Goal: Information Seeking & Learning: Learn about a topic

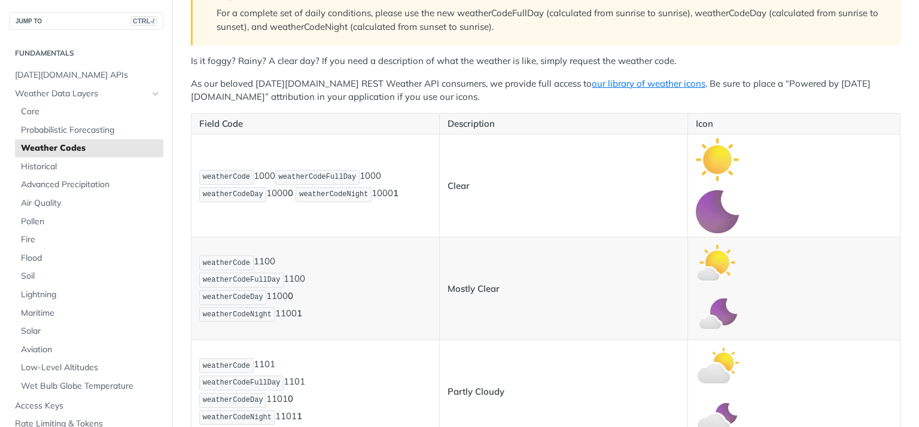
scroll to position [287, 0]
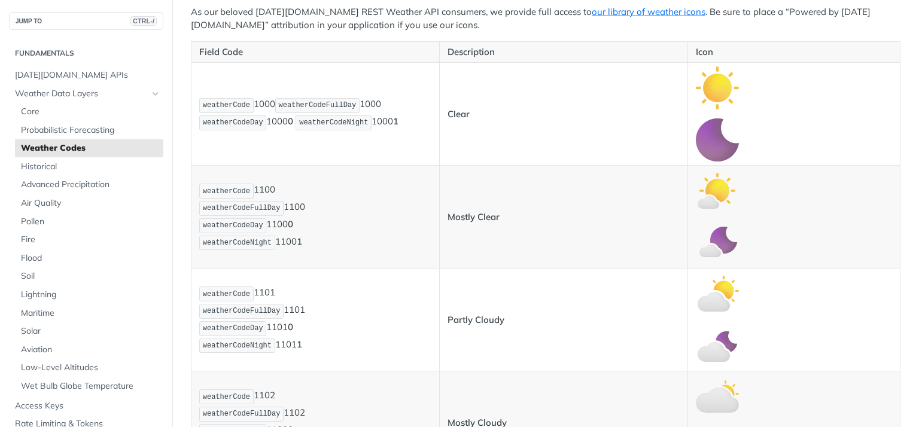
click at [718, 110] on img "Expand image" at bounding box center [717, 87] width 43 height 43
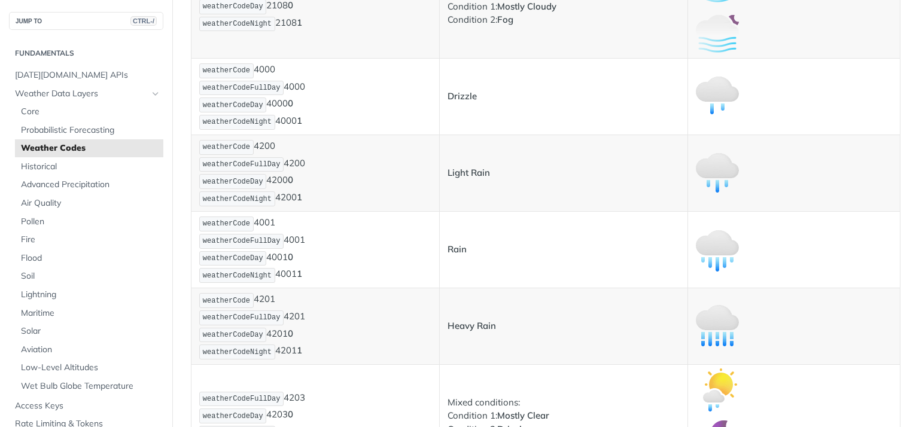
scroll to position [1652, 0]
click at [453, 104] on strong "Drizzle" at bounding box center [462, 98] width 29 height 11
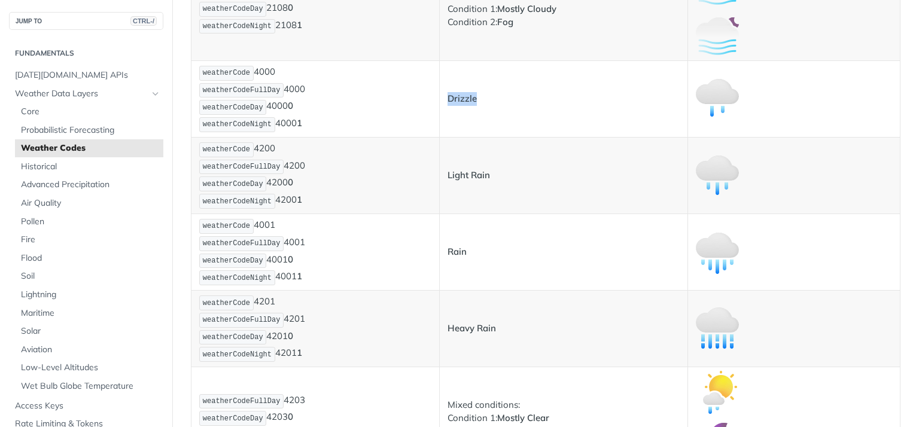
click at [453, 104] on strong "Drizzle" at bounding box center [462, 98] width 29 height 11
click at [473, 427] on div at bounding box center [459, 427] width 919 height 0
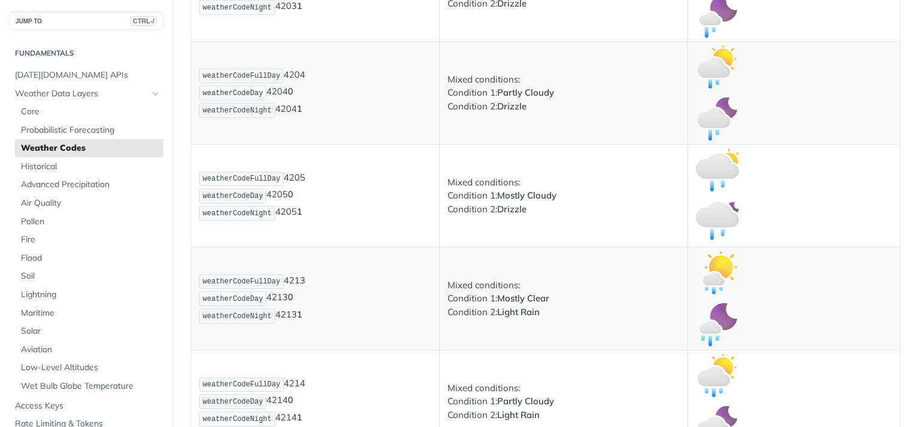
scroll to position [2082, 0]
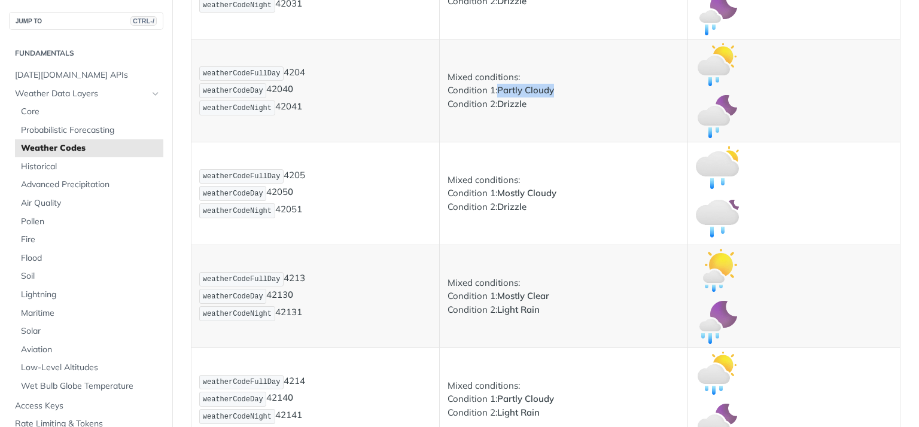
drag, startPoint x: 499, startPoint y: 115, endPoint x: 554, endPoint y: 119, distance: 55.2
click at [554, 96] on strong "Partly Cloudy" at bounding box center [525, 89] width 57 height 11
click at [0, 427] on div at bounding box center [0, 427] width 0 height 0
click at [467, 111] on p "Mixed conditions: Condition 1: Partly Cloudy Condition 2: Drizzle" at bounding box center [564, 91] width 232 height 41
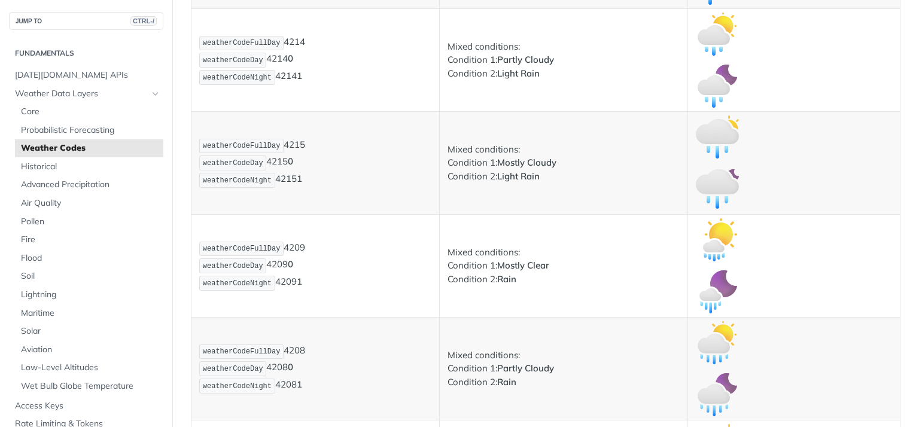
scroll to position [2441, 0]
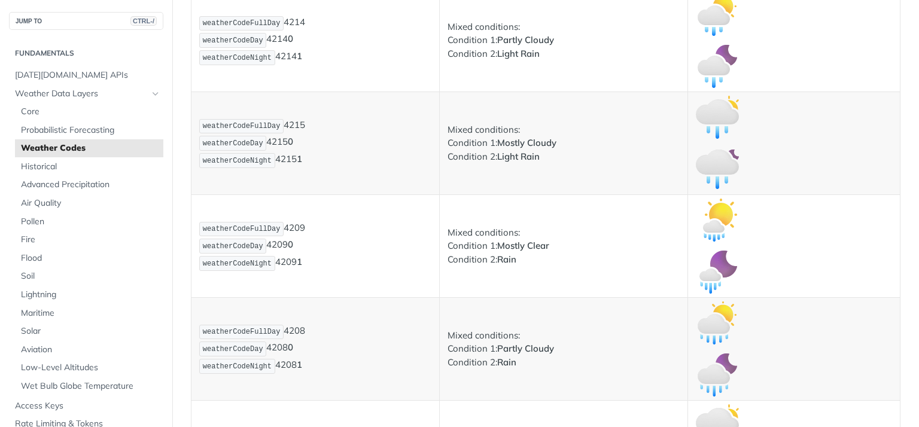
drag, startPoint x: 499, startPoint y: 269, endPoint x: 550, endPoint y: 275, distance: 51.3
click at [550, 267] on p "Mixed conditions: Condition 1: Mostly Clear Condition 2: Rain" at bounding box center [564, 246] width 232 height 41
click at [0, 427] on div at bounding box center [0, 427] width 0 height 0
click at [571, 262] on p "Mixed conditions: Condition 1: Mostly Clear Condition 2: Rain" at bounding box center [564, 246] width 232 height 41
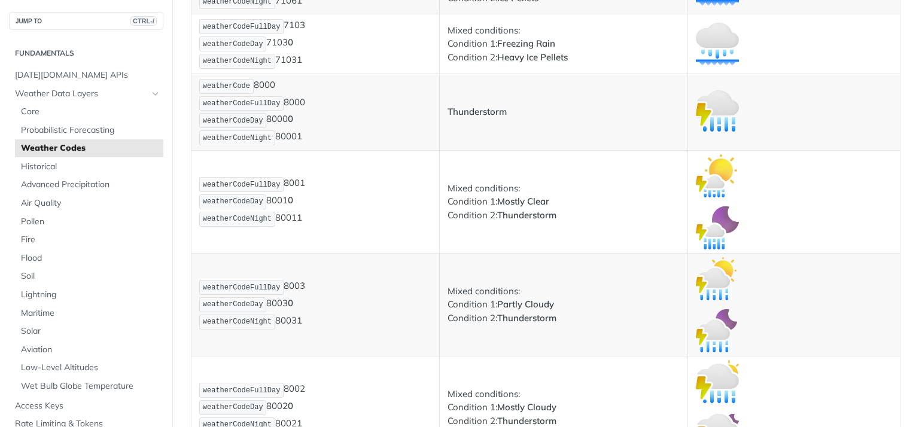
scroll to position [8287, 0]
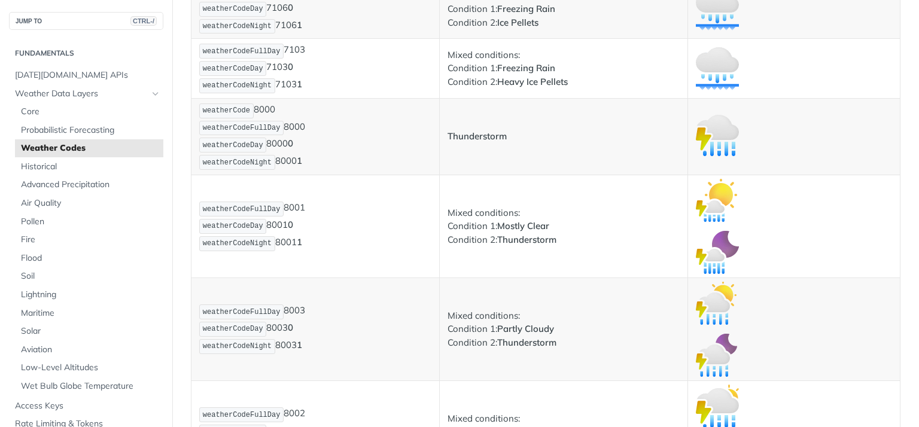
click at [736, 133] on img "Expand image" at bounding box center [717, 136] width 43 height 43
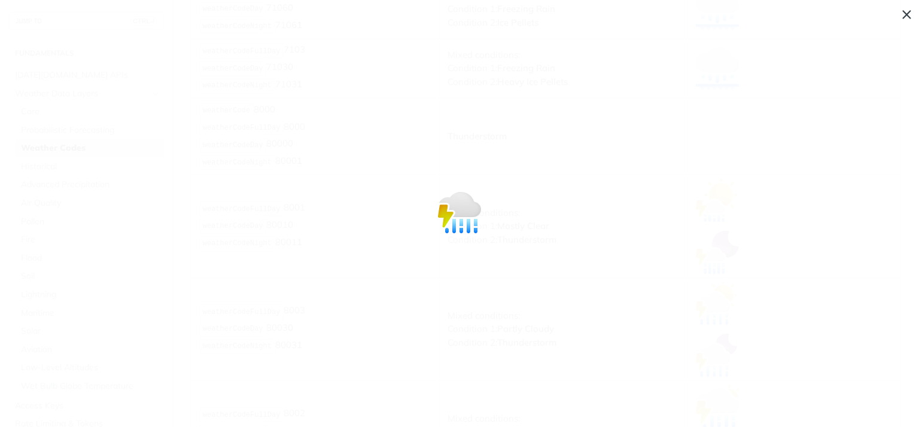
click at [470, 209] on img "Collapse image" at bounding box center [459, 213] width 43 height 43
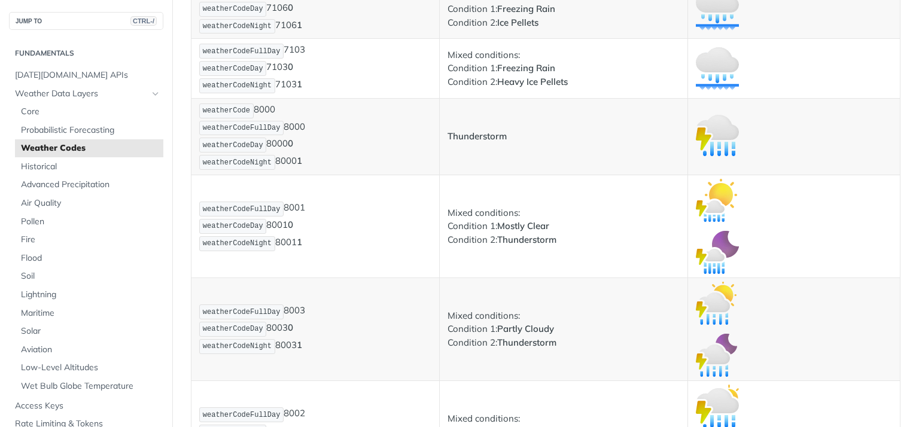
click at [718, 130] on img "Expand image" at bounding box center [717, 136] width 43 height 43
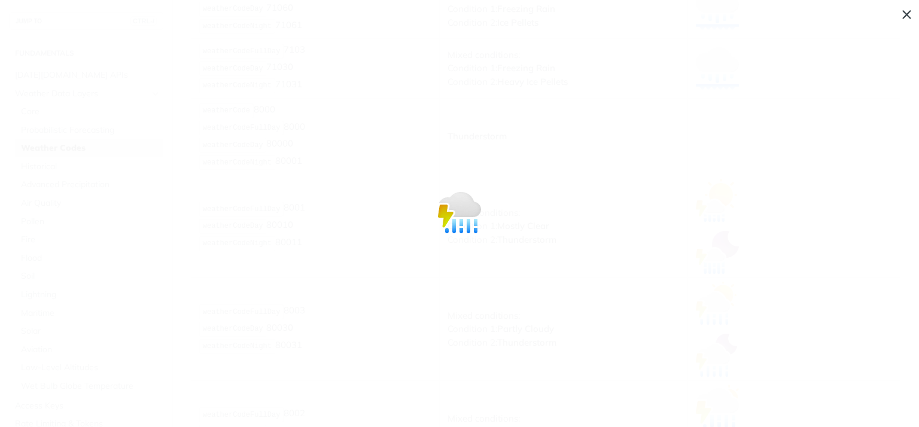
click at [458, 207] on img "Collapse image" at bounding box center [459, 213] width 43 height 43
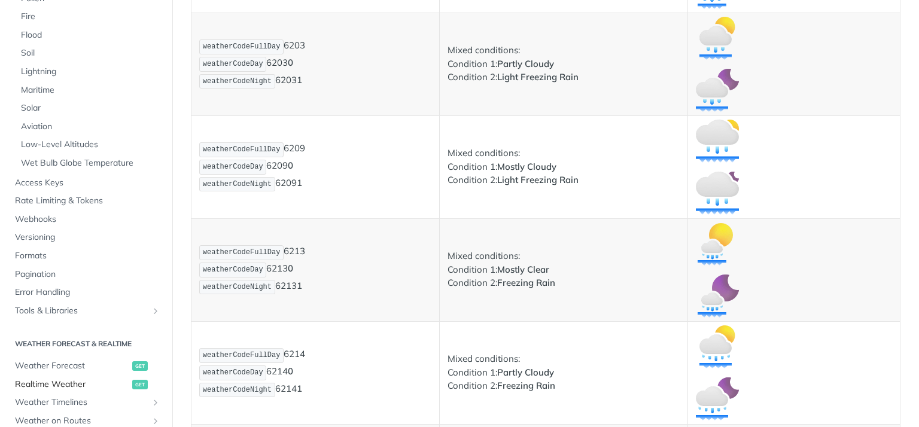
scroll to position [359, 0]
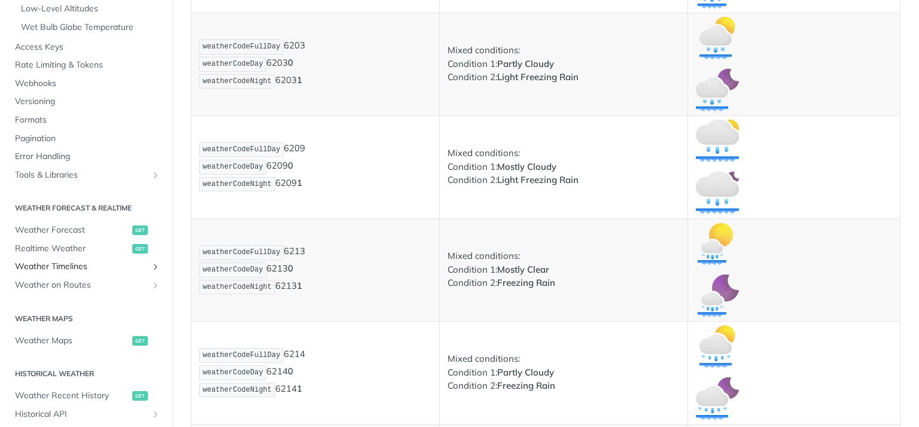
click at [154, 267] on icon "Show subpages for Weather Timelines" at bounding box center [156, 267] width 10 height 10
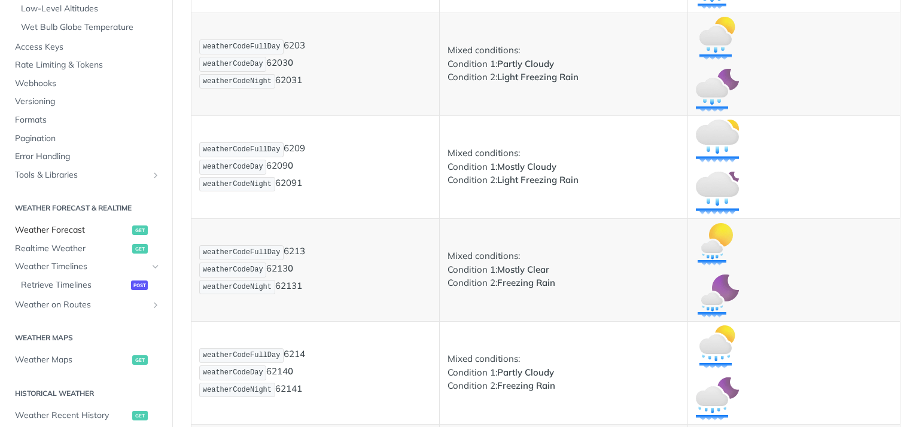
click at [84, 229] on span "Weather Forecast" at bounding box center [72, 230] width 114 height 12
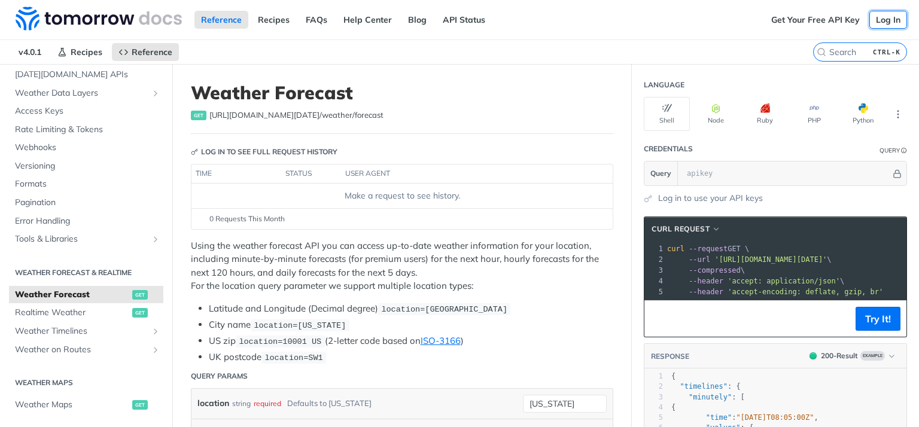
click at [889, 23] on link "Log In" at bounding box center [888, 20] width 38 height 18
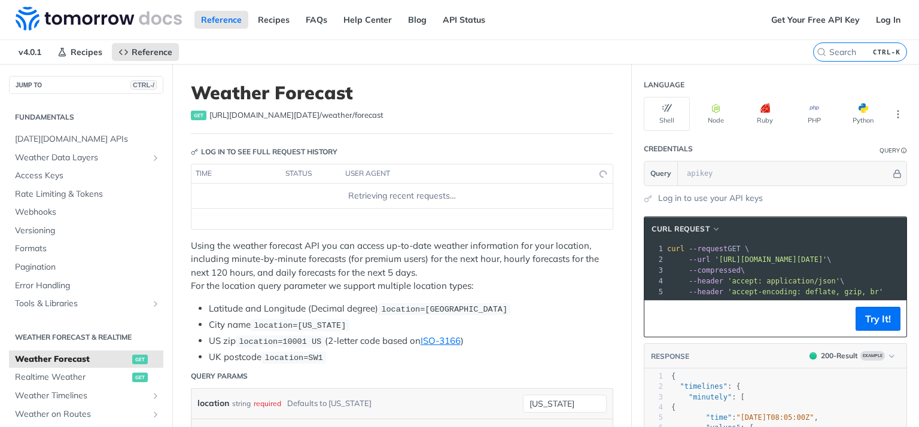
scroll to position [65, 0]
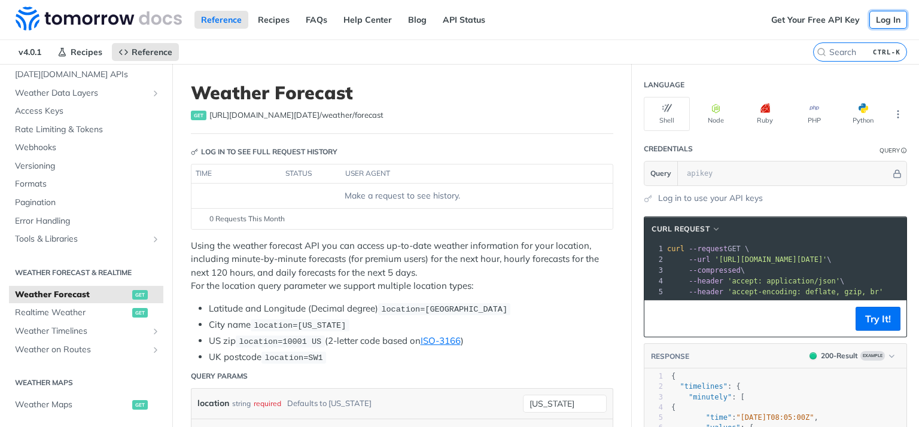
click at [884, 19] on link "Log In" at bounding box center [888, 20] width 38 height 18
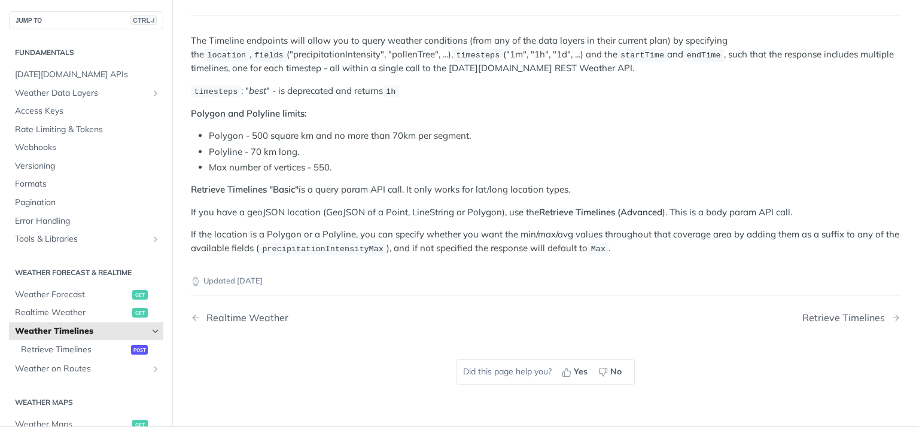
scroll to position [103, 0]
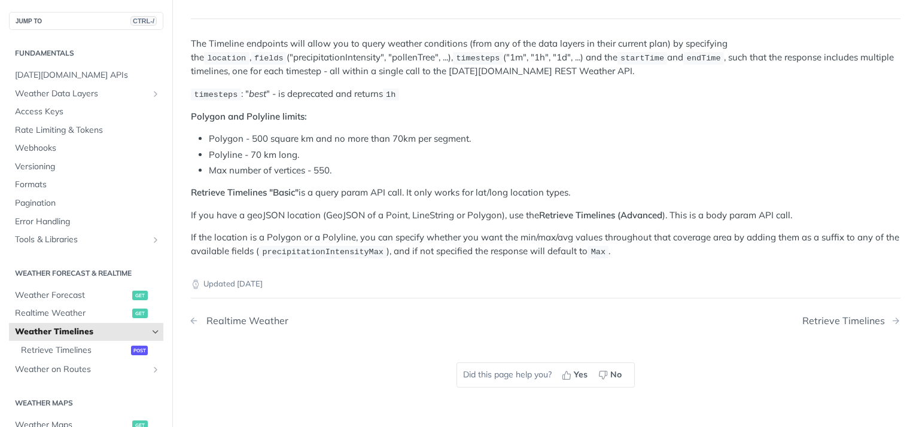
click at [229, 320] on div "Realtime Weather" at bounding box center [244, 320] width 88 height 11
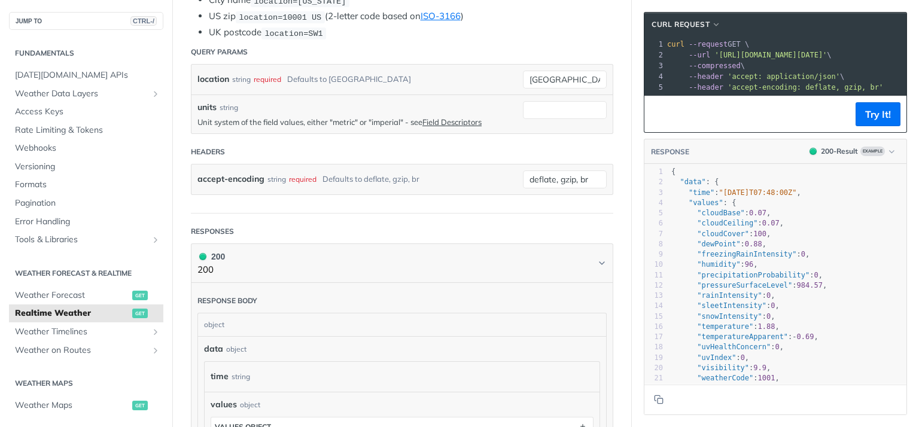
scroll to position [287, 0]
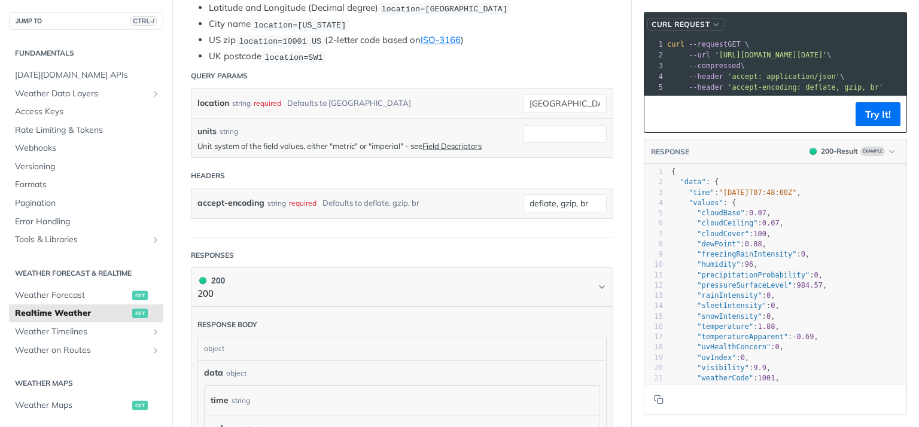
click at [716, 22] on span "button" at bounding box center [716, 24] width 9 height 8
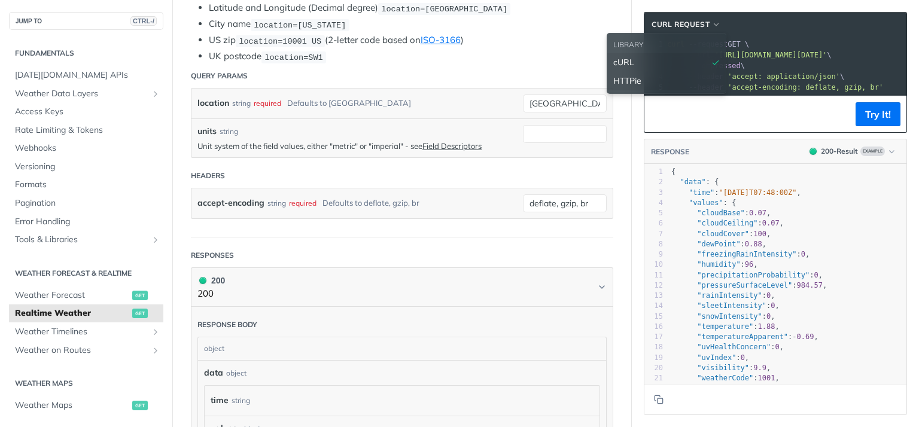
click at [625, 80] on span "HTTPie" at bounding box center [627, 81] width 28 height 13
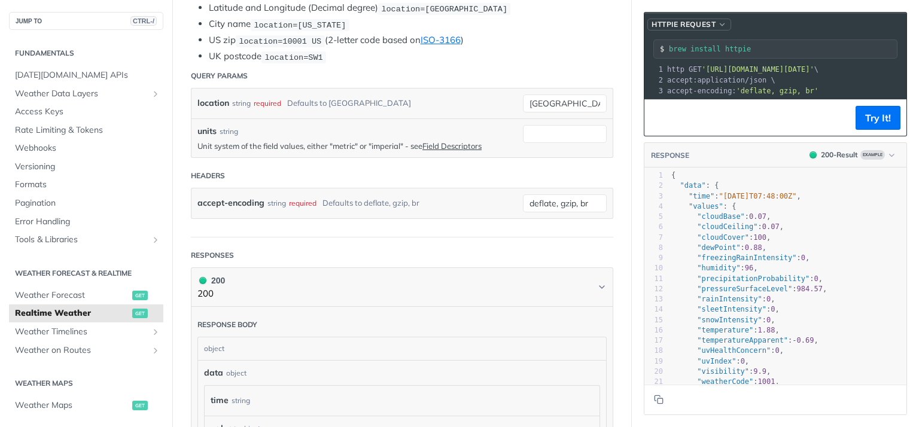
click at [724, 23] on span "button" at bounding box center [722, 24] width 9 height 8
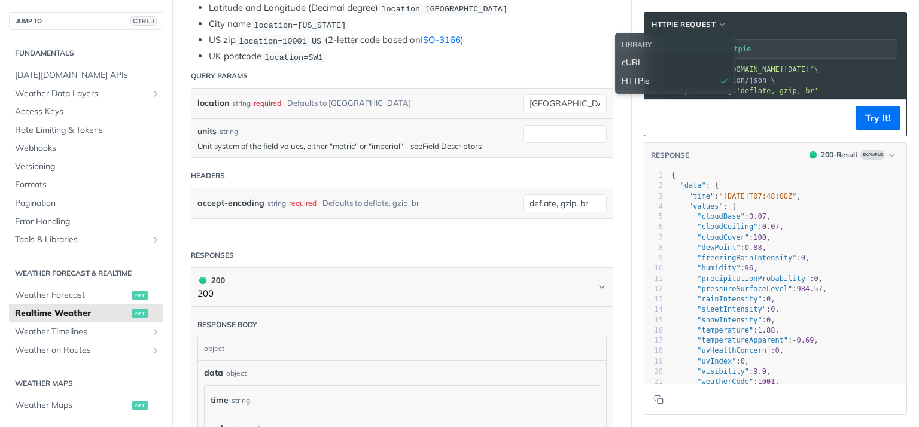
click at [634, 62] on span "cURL" at bounding box center [632, 62] width 21 height 13
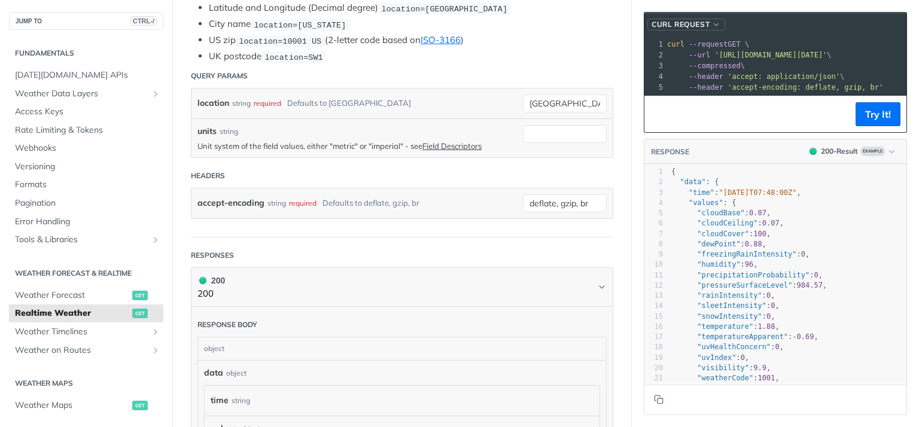
click at [715, 27] on span "button" at bounding box center [716, 24] width 9 height 8
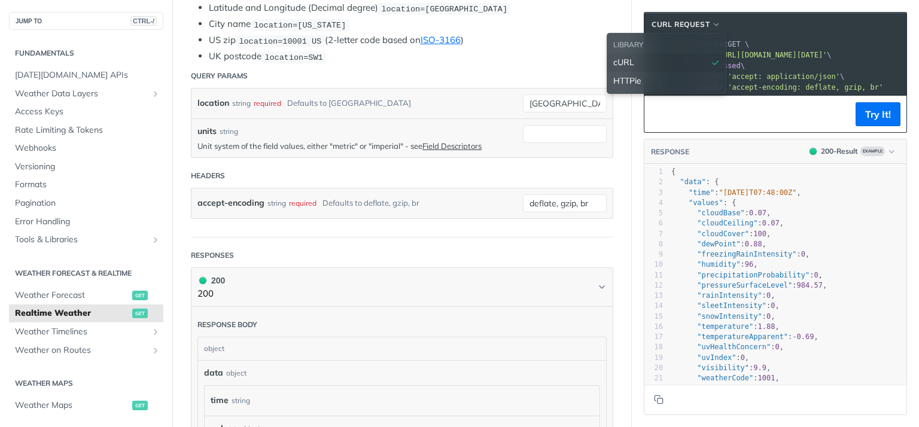
click at [623, 44] on div "LIBRARY" at bounding box center [666, 45] width 118 height 17
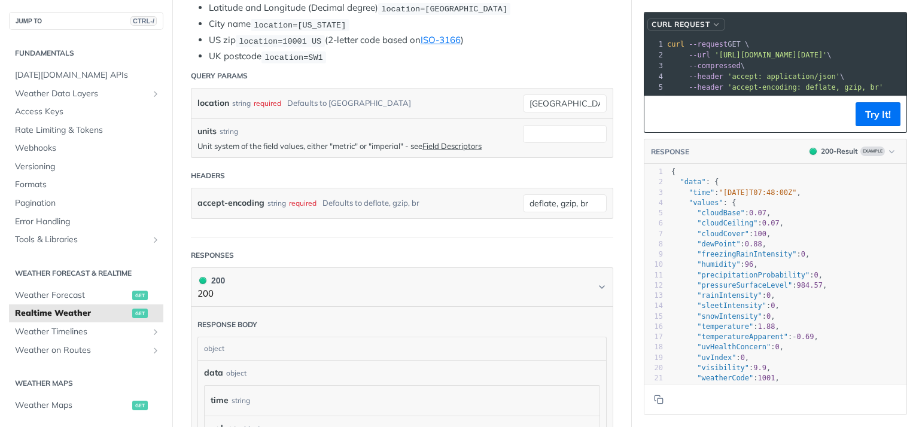
click at [714, 25] on span "button" at bounding box center [716, 24] width 9 height 8
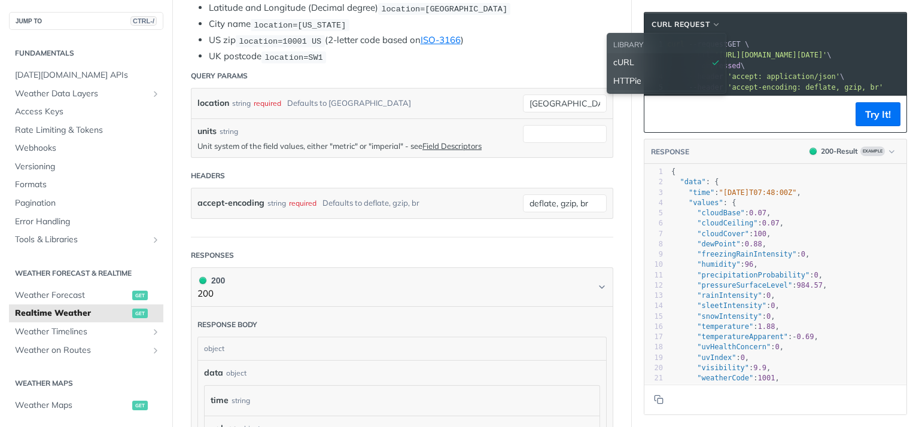
click at [628, 78] on span "HTTPie" at bounding box center [627, 81] width 28 height 13
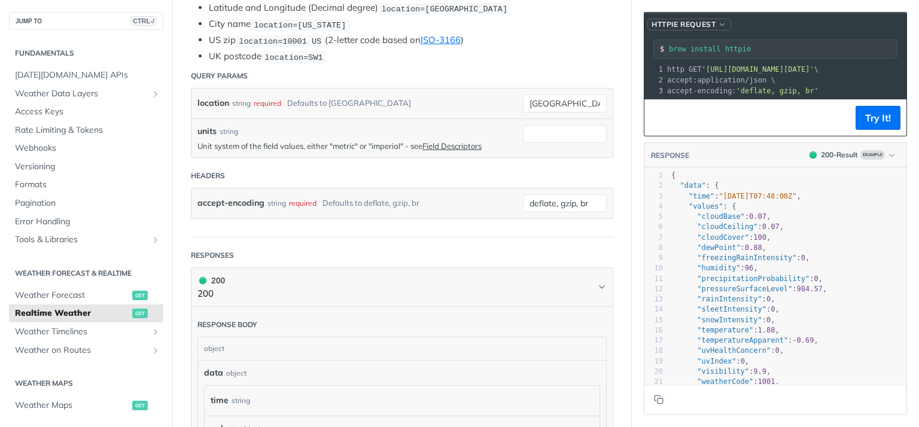
click at [686, 23] on span "HTTPie Request" at bounding box center [684, 24] width 64 height 11
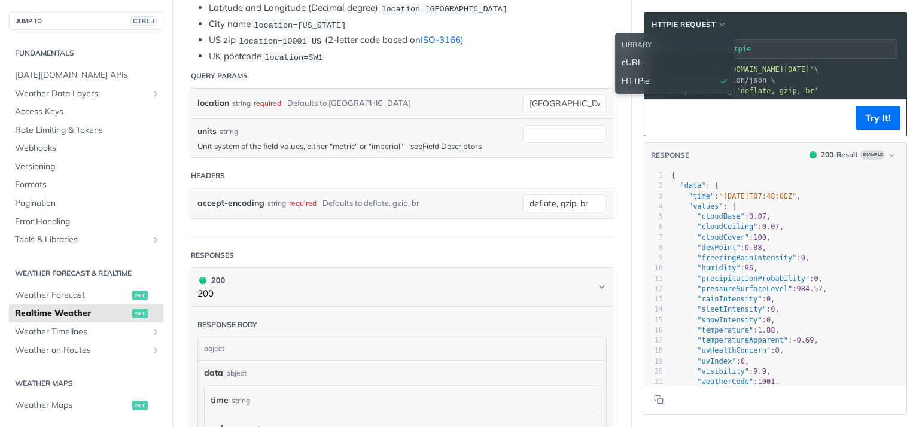
click at [635, 62] on span "cURL" at bounding box center [632, 62] width 21 height 13
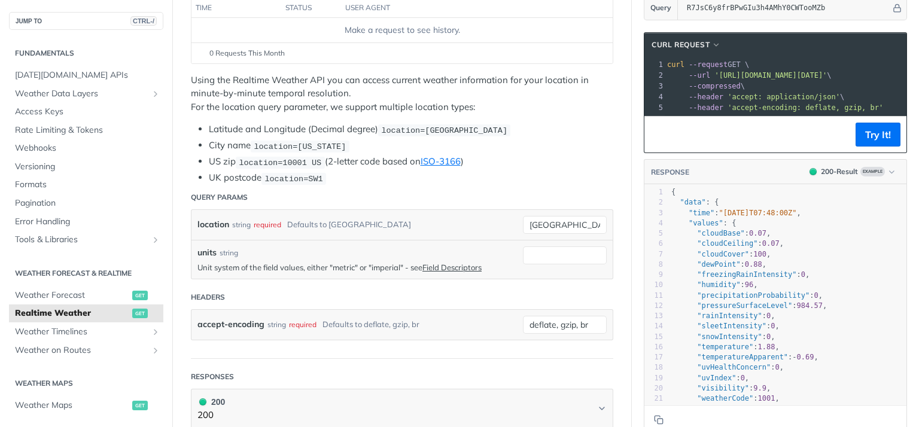
scroll to position [215, 0]
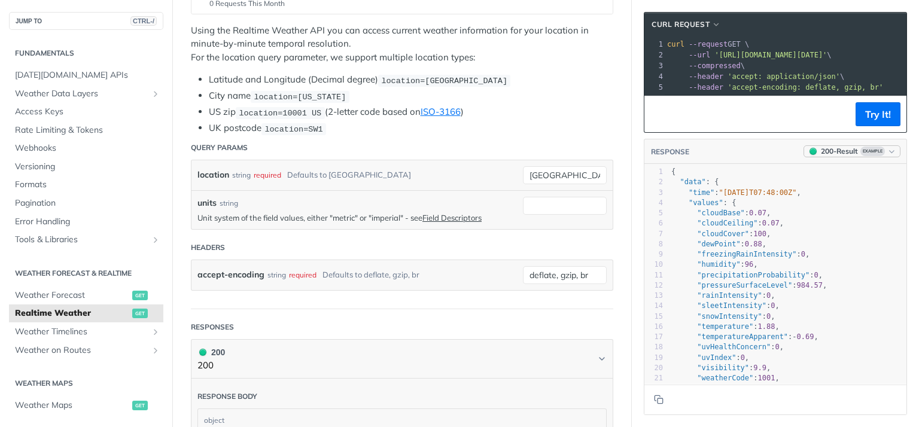
click at [891, 150] on icon "button" at bounding box center [891, 151] width 9 height 9
click at [793, 245] on div "Clear Example" at bounding box center [833, 243] width 130 height 20
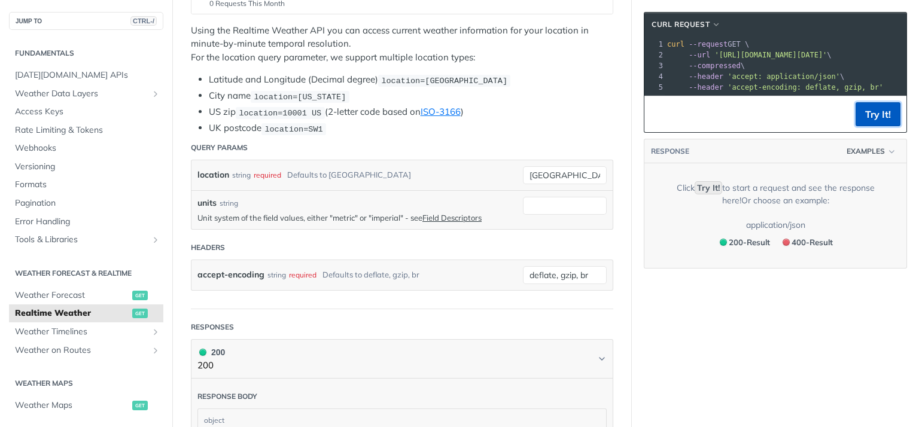
click at [877, 112] on button "Try It!" at bounding box center [878, 114] width 45 height 24
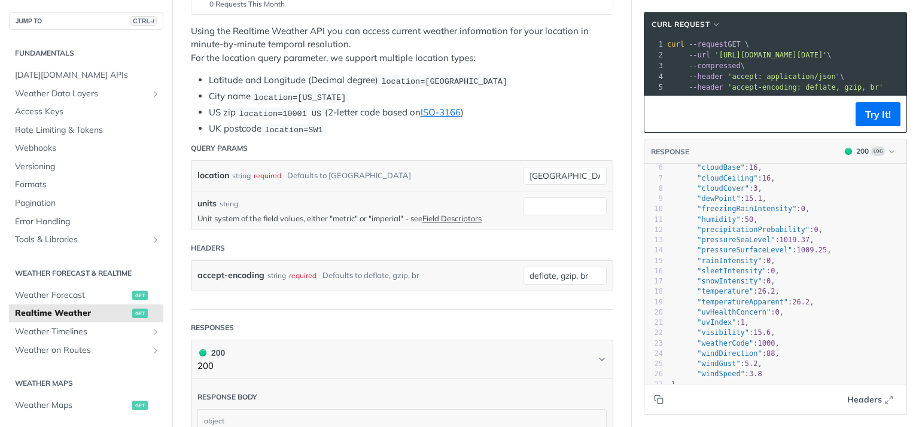
scroll to position [0, 0]
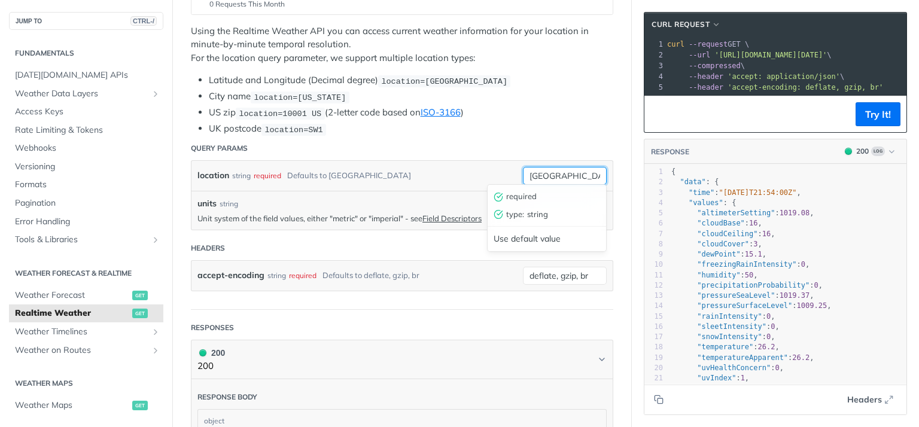
click at [563, 177] on input "[GEOGRAPHIC_DATA]" at bounding box center [565, 176] width 84 height 18
click at [302, 209] on div "units string Unit system of the field values, either "metric" or "imperial" - s…" at bounding box center [357, 210] width 320 height 26
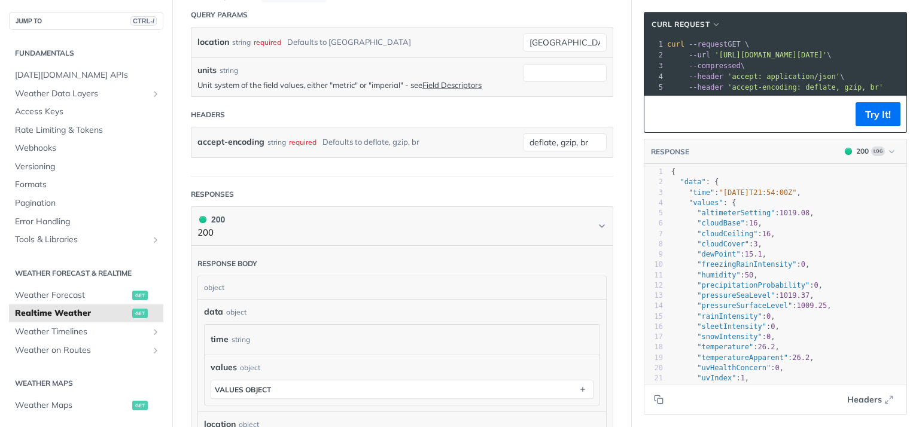
scroll to position [361, 0]
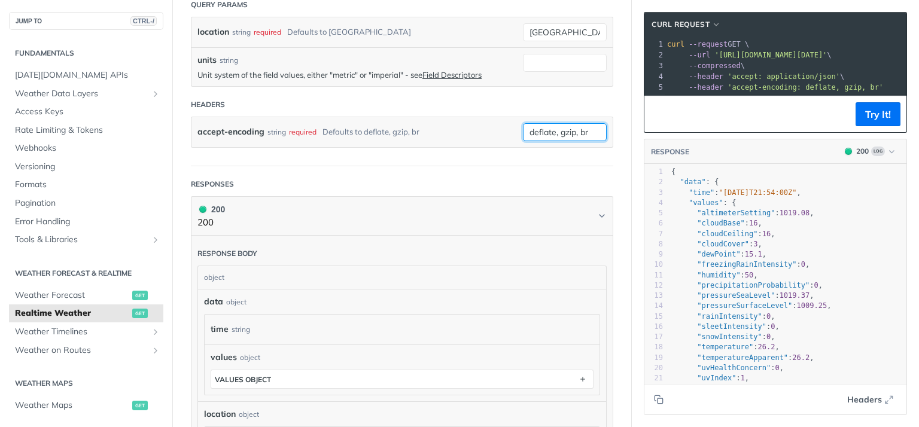
click at [560, 134] on input "deflate, gzip, br" at bounding box center [565, 132] width 84 height 18
click at [516, 156] on div "required" at bounding box center [545, 153] width 115 height 18
click at [541, 130] on input "deflate, gzip, br" at bounding box center [565, 132] width 84 height 18
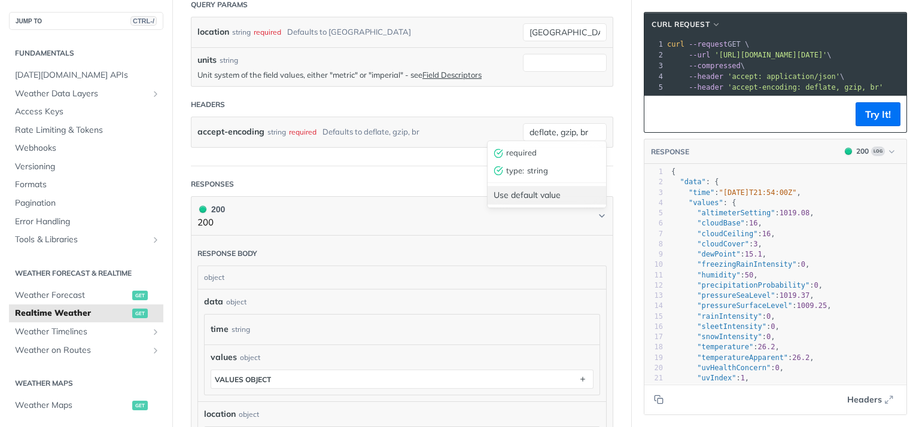
click at [523, 200] on div "Use default value" at bounding box center [547, 195] width 118 height 19
click at [414, 127] on div "Defaults to deflate, gzip, br" at bounding box center [371, 131] width 97 height 17
click at [380, 135] on div "Defaults to deflate, gzip, br" at bounding box center [371, 131] width 97 height 17
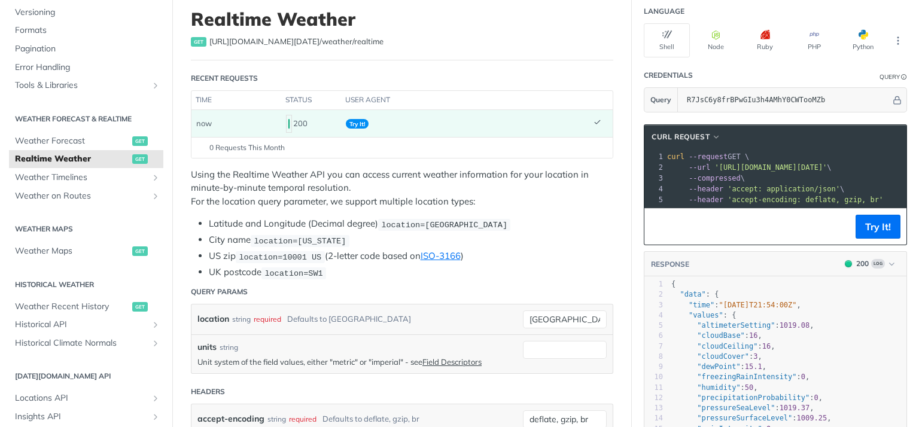
scroll to position [215, 0]
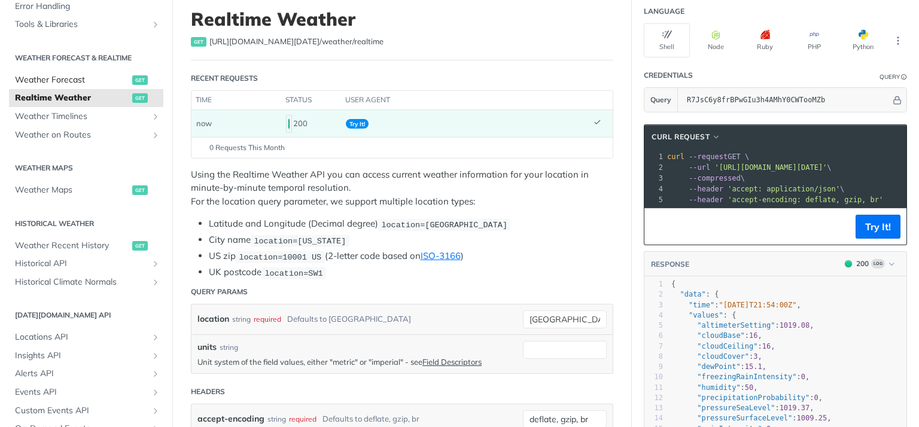
click at [46, 84] on span "Weather Forecast" at bounding box center [72, 80] width 114 height 12
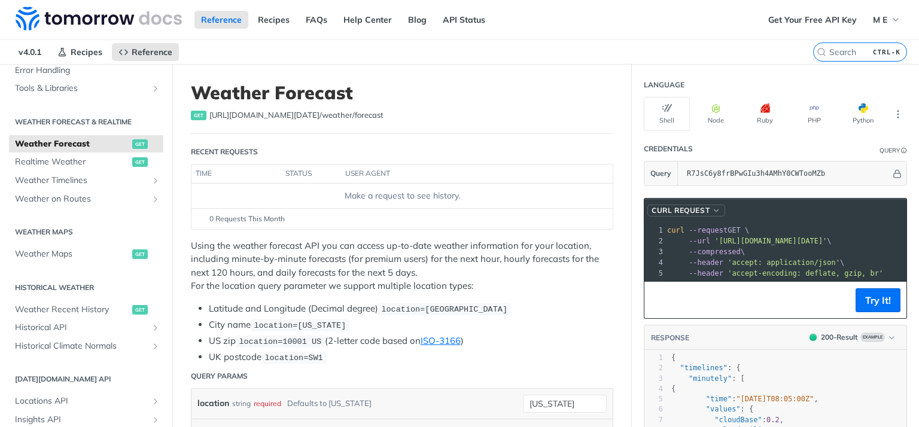
click at [715, 210] on span "button" at bounding box center [716, 210] width 9 height 8
click at [580, 175] on th "user agent" at bounding box center [465, 174] width 248 height 19
click at [899, 114] on icon "More ellipsis" at bounding box center [898, 114] width 1 height 7
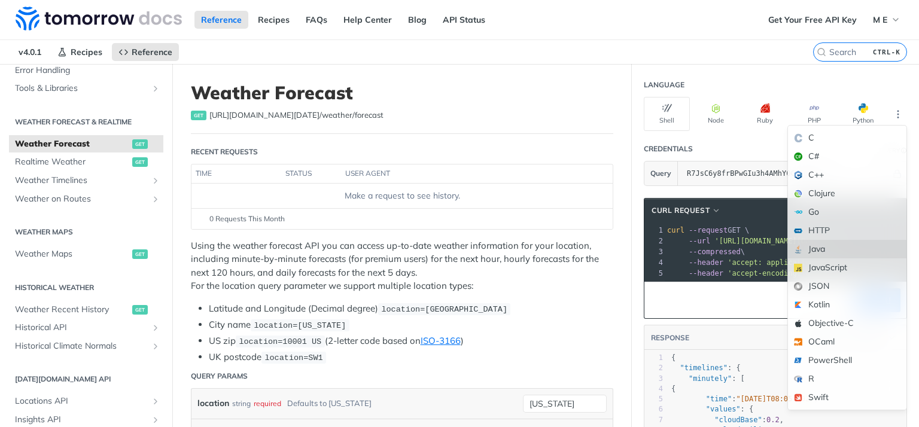
click at [821, 248] on div "Java" at bounding box center [847, 249] width 118 height 19
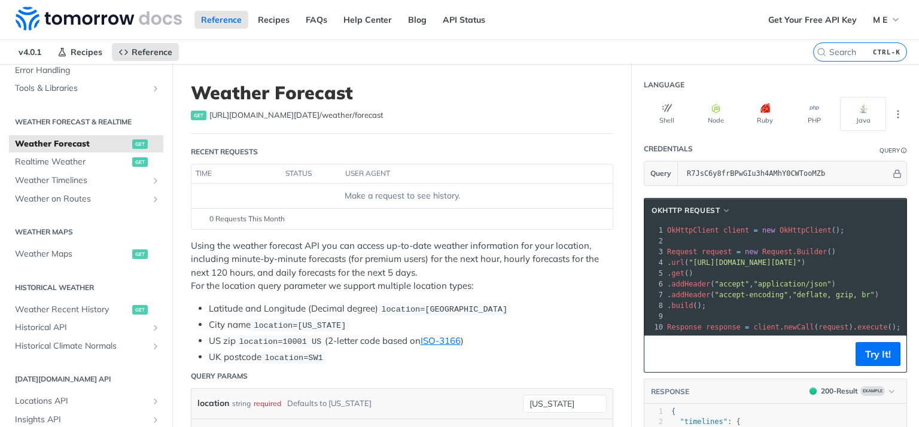
click at [743, 253] on span "Request request = new Request . Builder ()" at bounding box center [751, 252] width 169 height 8
click at [884, 20] on span "M E" at bounding box center [880, 19] width 14 height 11
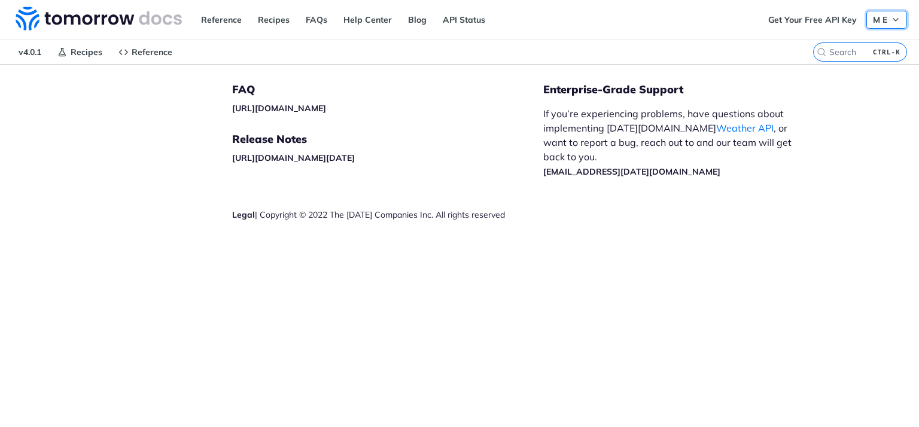
click at [889, 20] on button "M E" at bounding box center [886, 20] width 41 height 18
click at [401, 96] on h5 "FAQ" at bounding box center [387, 90] width 311 height 14
click at [468, 22] on link "API Status" at bounding box center [464, 20] width 56 height 18
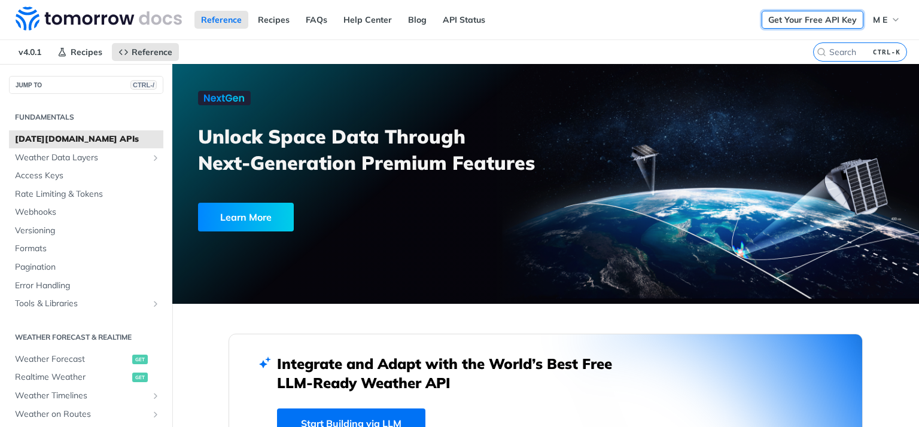
click at [808, 22] on link "Get Your Free API Key" at bounding box center [813, 20] width 102 height 18
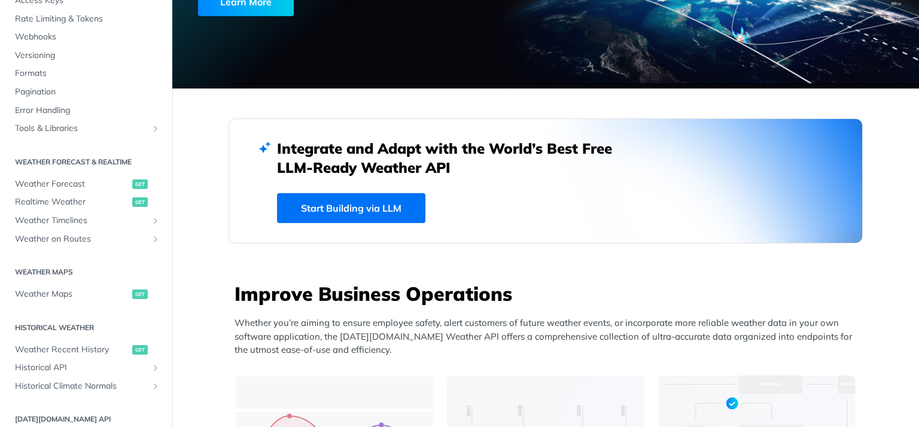
scroll to position [144, 0]
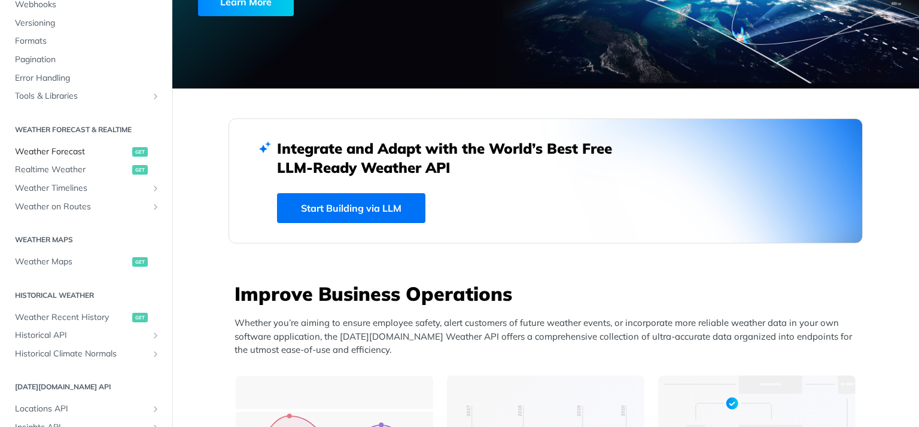
click at [57, 148] on span "Weather Forecast" at bounding box center [72, 152] width 114 height 12
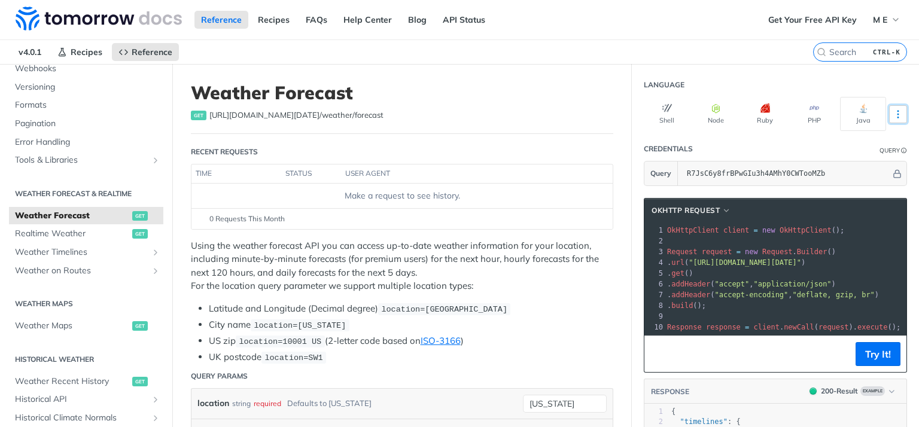
click at [895, 112] on icon "More ellipsis" at bounding box center [898, 114] width 11 height 11
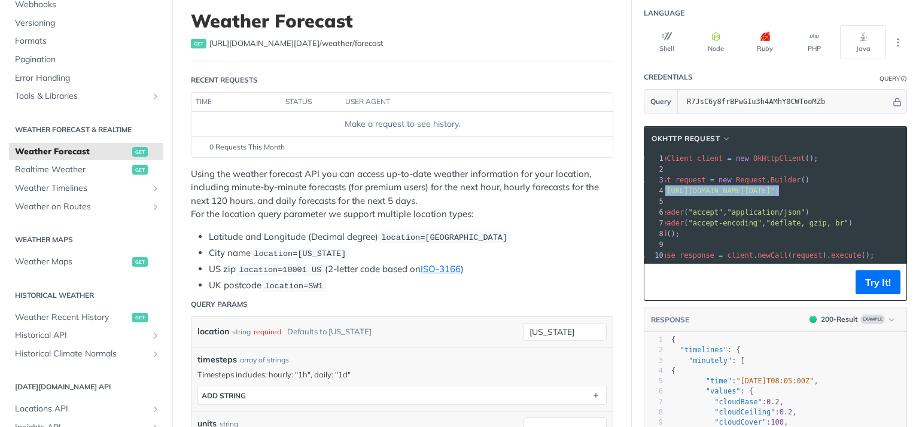
drag, startPoint x: 678, startPoint y: 190, endPoint x: 868, endPoint y: 187, distance: 190.3
click at [779, 187] on span ". url ( "https://api.tomorrow.io/v4/weather/forecast?location=new%20york&apikey…" at bounding box center [710, 191] width 138 height 8
click at [775, 190] on span ""https://api.tomorrow.io/v4/weather/forecast?location=new%20york&apikey=R7JsC6y…" at bounding box center [718, 191] width 112 height 8
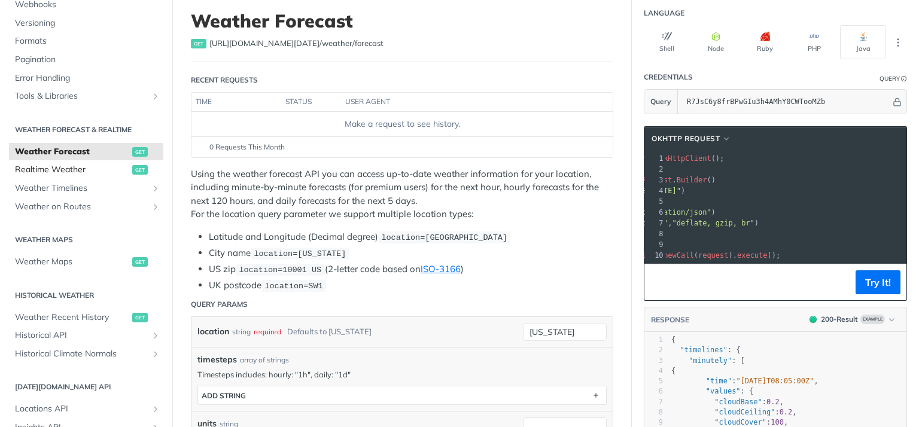
click at [50, 168] on span "Realtime Weather" at bounding box center [72, 170] width 114 height 12
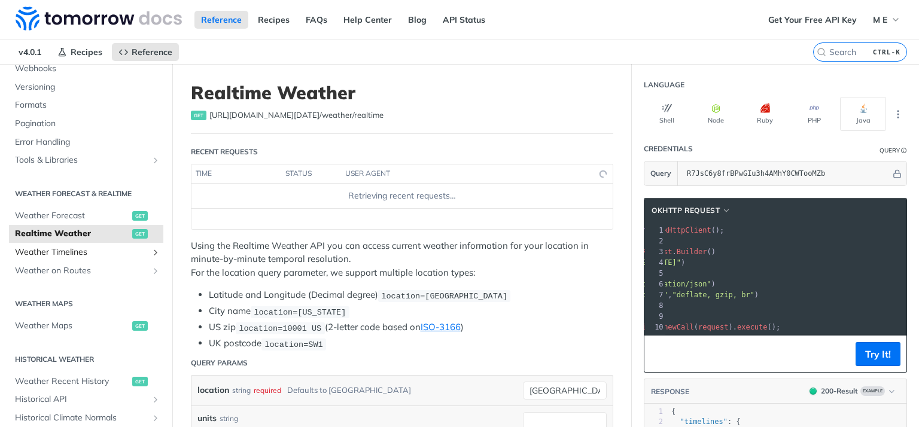
click at [154, 251] on icon "Show subpages for Weather Timelines" at bounding box center [156, 253] width 10 height 10
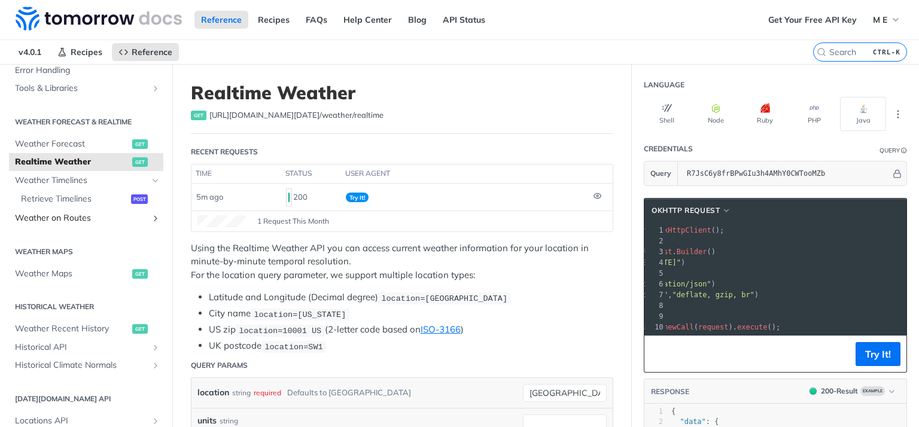
click at [157, 217] on icon "Show subpages for Weather on Routes" at bounding box center [156, 219] width 10 height 10
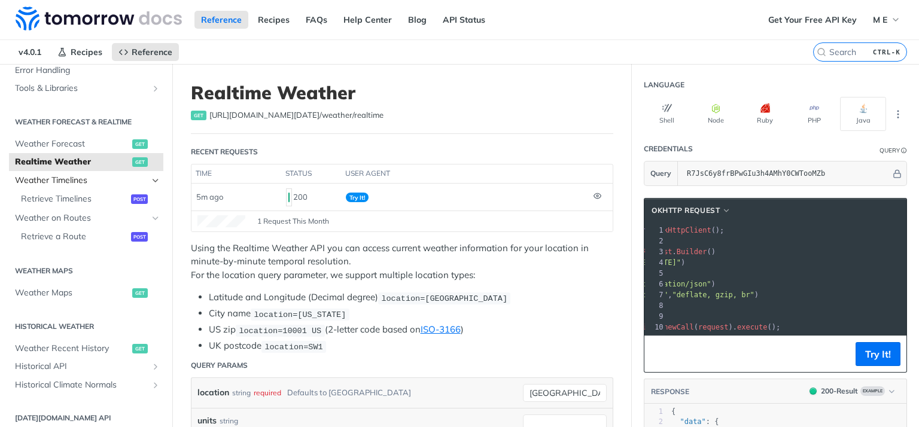
click at [71, 180] on span "Weather Timelines" at bounding box center [81, 181] width 133 height 12
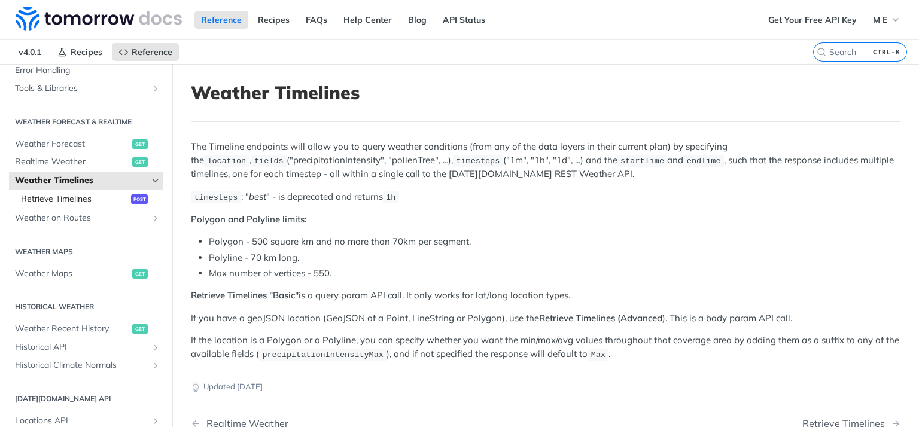
click at [68, 191] on link "Retrieve Timelines post" at bounding box center [89, 199] width 148 height 18
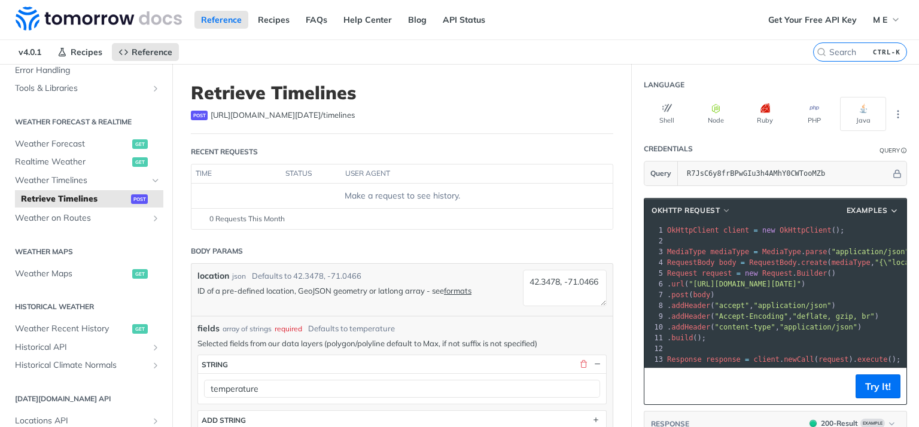
click at [801, 284] on span ""https://api.tomorrow.io/v4/timelines?apikey=R7JsC6y8frBPwGIu3h4AMhY0CWTooMZb"" at bounding box center [745, 284] width 112 height 8
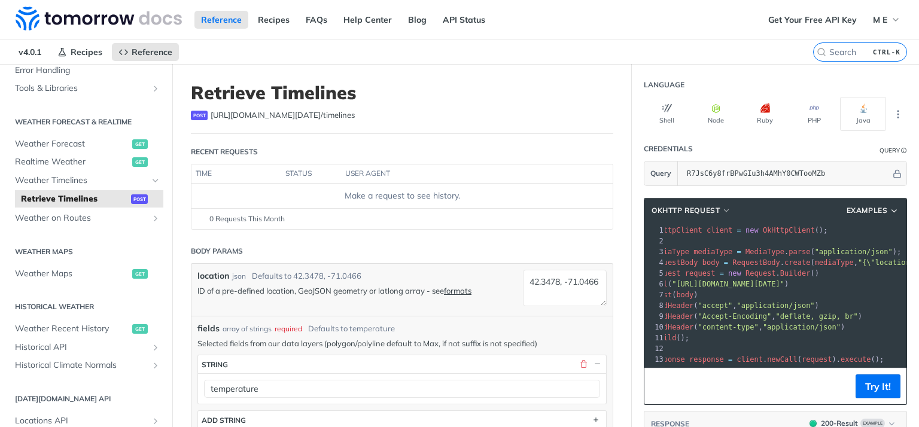
click at [784, 286] on span ""https://api.tomorrow.io/v4/timelines?apikey=R7JsC6y8frBPwGIu3h4AMhY0CWTooMZb"" at bounding box center [728, 284] width 112 height 8
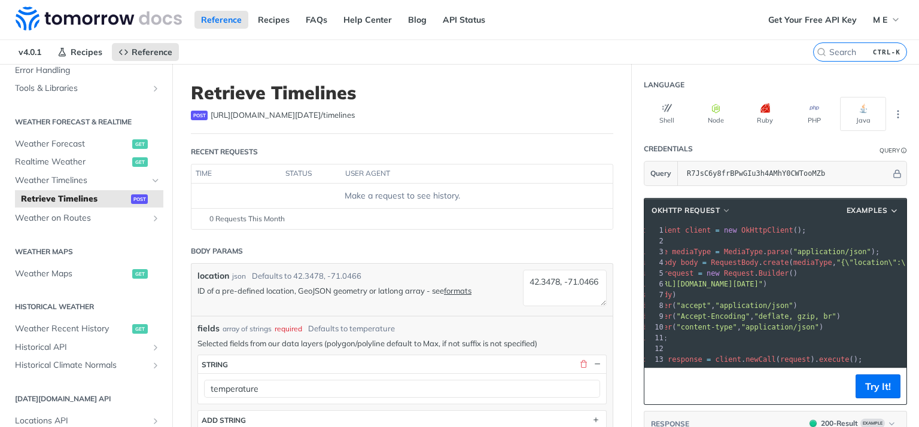
scroll to position [0, 43]
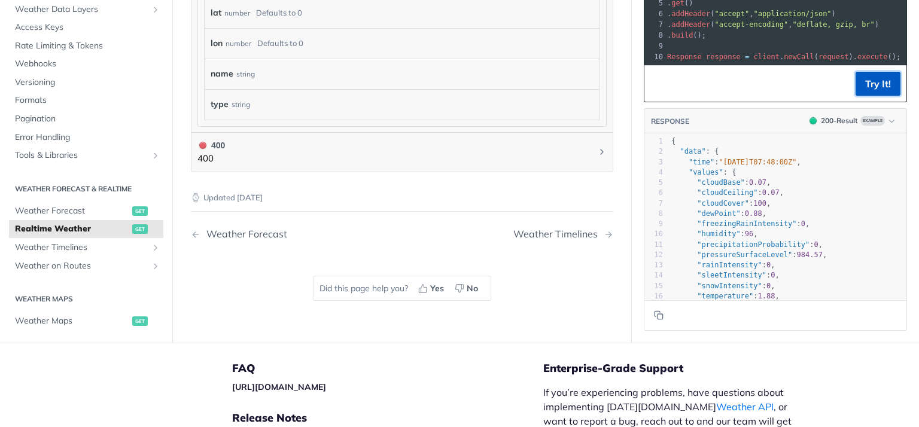
click at [884, 74] on button "Try It!" at bounding box center [878, 84] width 45 height 24
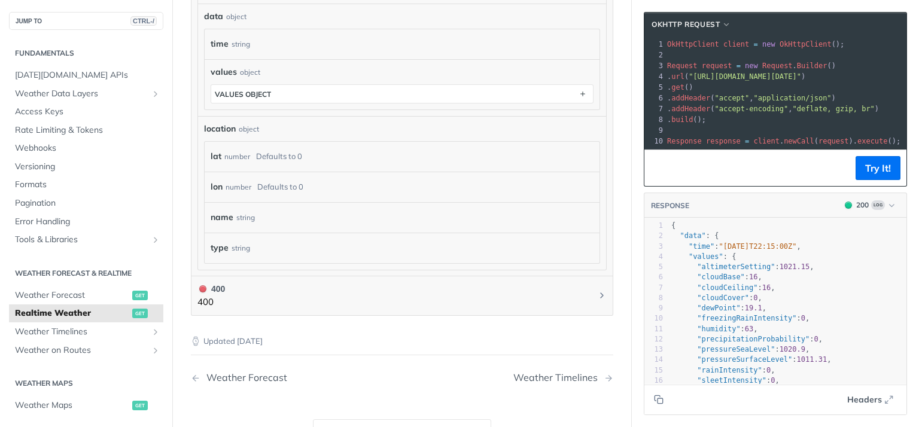
click at [801, 80] on span ""[URL][DOMAIN_NAME][DATE]"" at bounding box center [745, 76] width 112 height 8
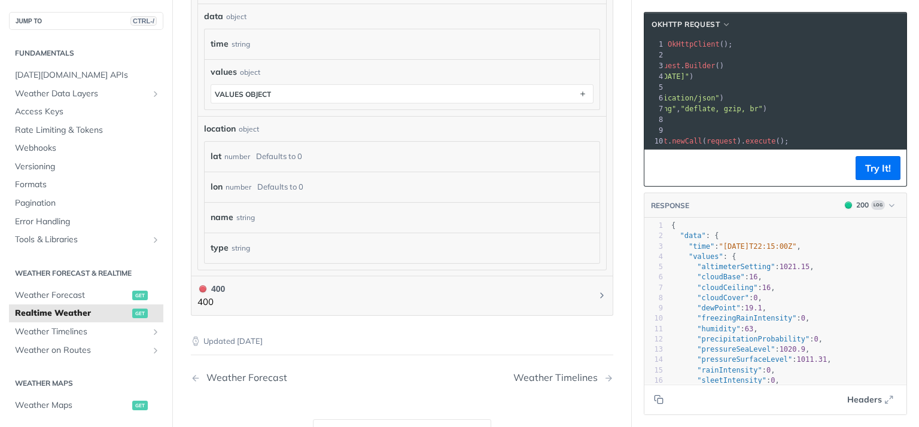
drag, startPoint x: 817, startPoint y: 77, endPoint x: 849, endPoint y: 77, distance: 31.7
click at [689, 77] on span ""[URL][DOMAIN_NAME][DATE]"" at bounding box center [633, 76] width 112 height 8
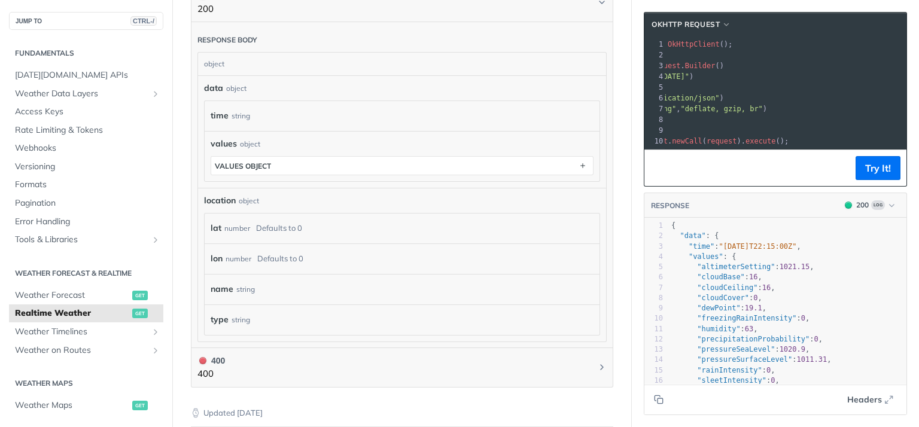
click at [254, 224] on div "lat number Defaults to 0" at bounding box center [402, 229] width 383 height 18
click at [300, 226] on div "Defaults to 0" at bounding box center [279, 228] width 46 height 17
click at [248, 258] on div "number" at bounding box center [239, 258] width 26 height 17
drag, startPoint x: 265, startPoint y: 259, endPoint x: 296, endPoint y: 259, distance: 31.1
click at [296, 259] on div "Defaults to 0" at bounding box center [280, 258] width 46 height 17
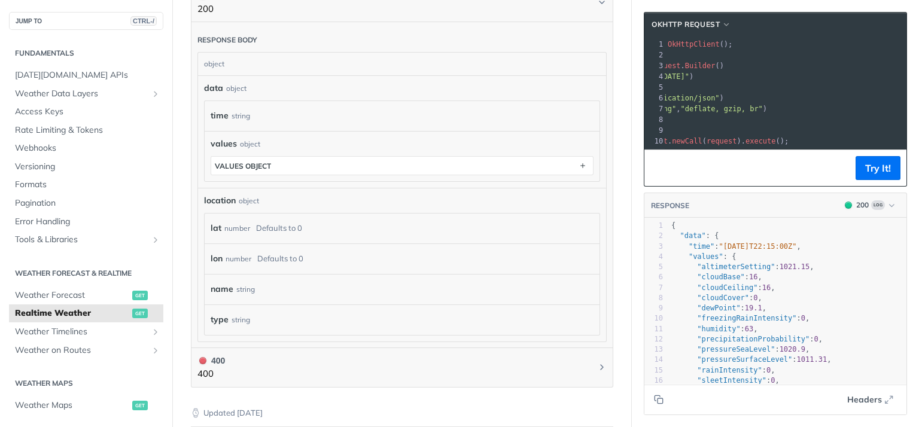
click at [298, 259] on div "Defaults to 0" at bounding box center [280, 258] width 46 height 17
click at [276, 255] on div "Defaults to 0" at bounding box center [280, 258] width 46 height 17
click at [267, 284] on div "name string" at bounding box center [402, 290] width 383 height 18
drag, startPoint x: 267, startPoint y: 284, endPoint x: 202, endPoint y: 282, distance: 65.8
click at [202, 282] on div "location object lat number Defaults to 0 lon number Defaults to 0 name string t…" at bounding box center [402, 265] width 408 height 154
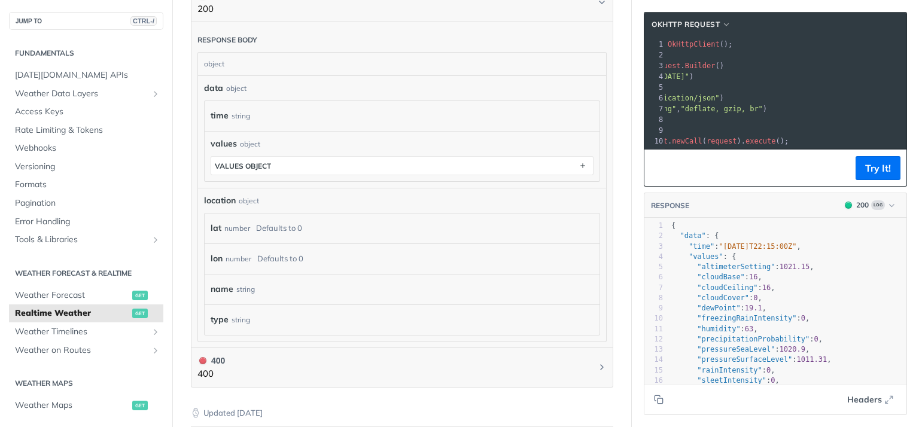
click at [320, 298] on div "name string" at bounding box center [402, 289] width 395 height 31
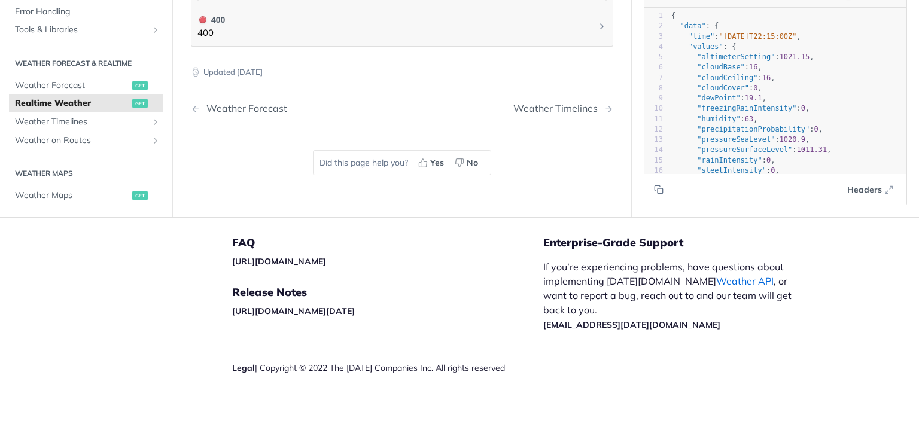
click at [716, 276] on link "Weather API" at bounding box center [744, 281] width 57 height 12
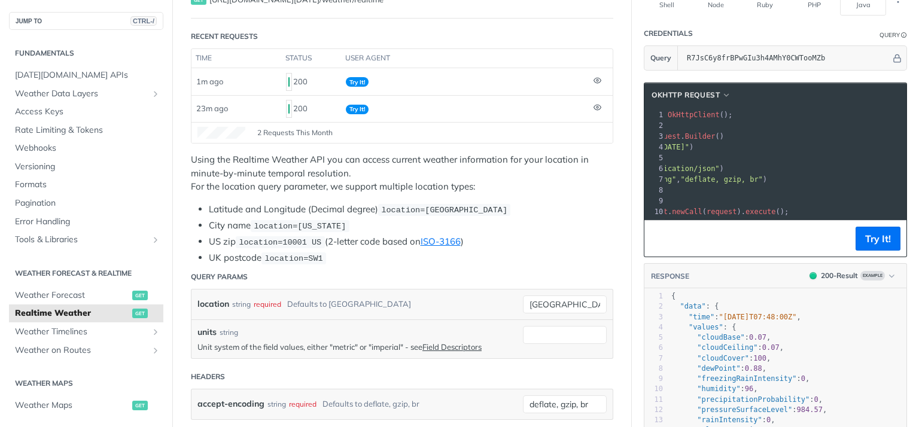
scroll to position [144, 0]
